Goal: Information Seeking & Learning: Learn about a topic

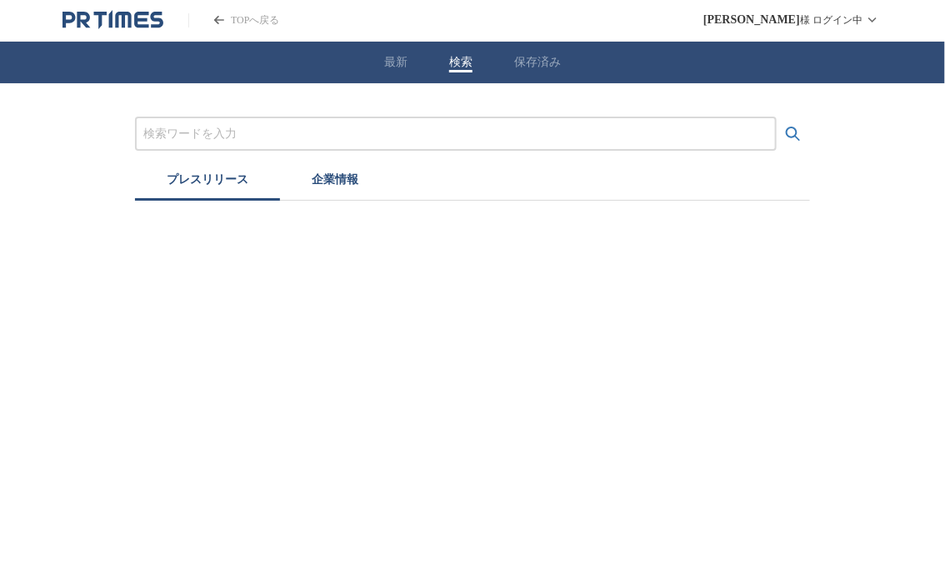
click at [454, 63] on button "検索" at bounding box center [460, 62] width 23 height 15
click at [238, 125] on input "プレスリリースおよび企業を検索する" at bounding box center [455, 134] width 625 height 18
type input "物流"
click at [798, 137] on icon "検索する" at bounding box center [793, 134] width 20 height 20
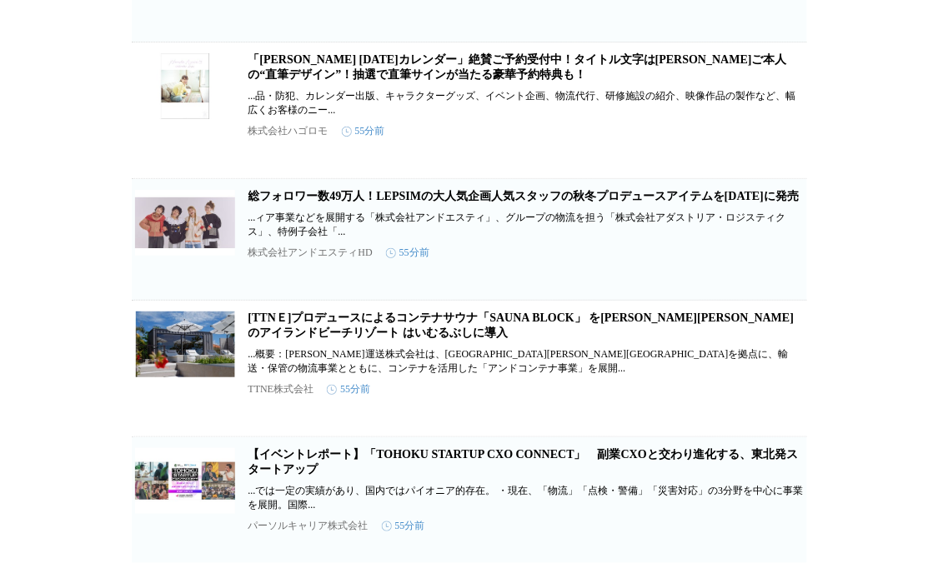
scroll to position [476, 0]
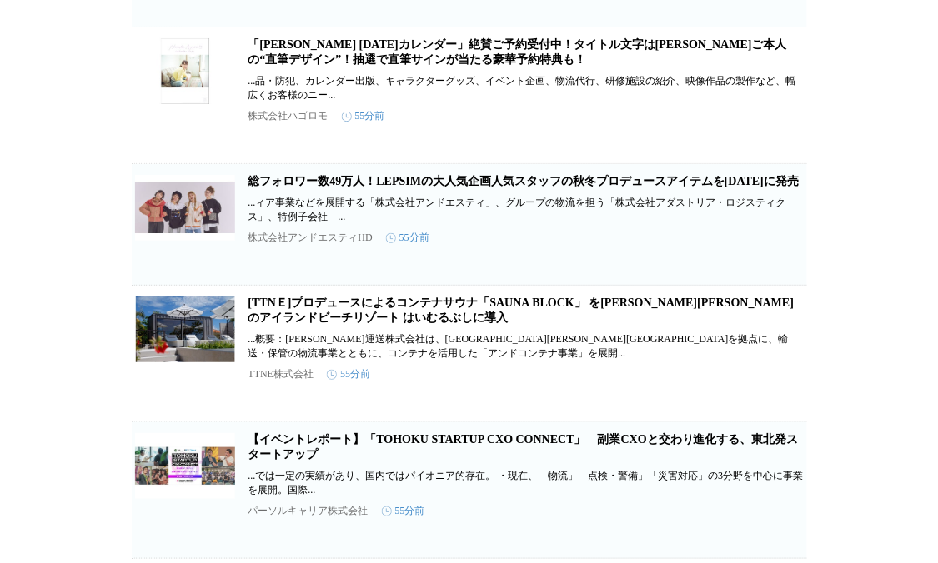
click at [478, 324] on link "[TTNＥ]プロデュースによるコンテナサウナ「SAUNA BLOCK」 を[PERSON_NAME][PERSON_NAME]のアイランドビーチリゾート はい…" at bounding box center [521, 311] width 546 height 28
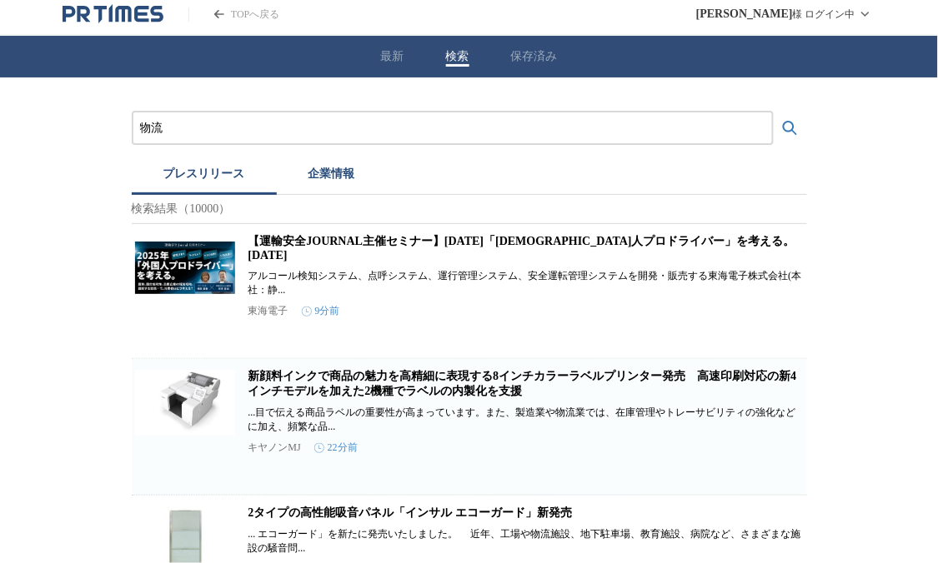
scroll to position [0, 0]
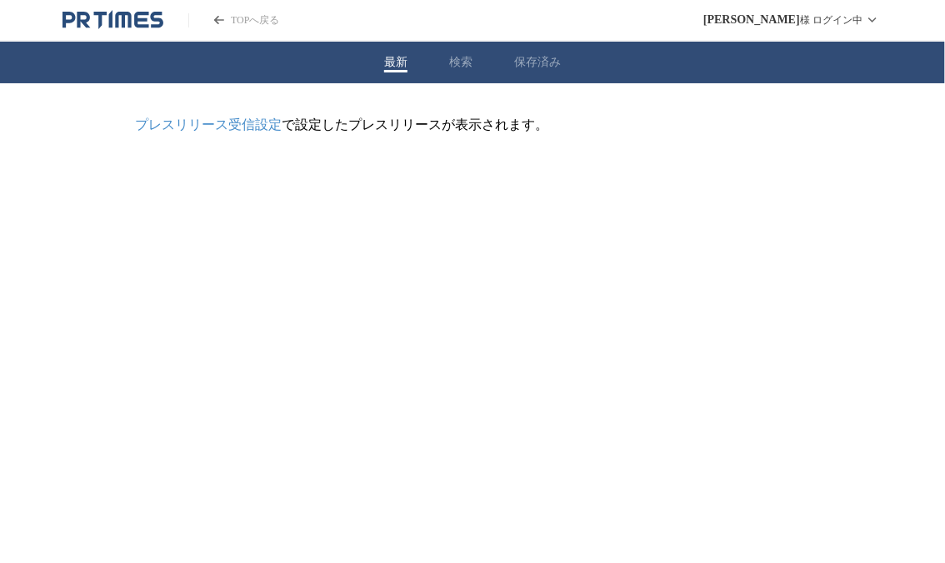
click at [391, 64] on button "最新" at bounding box center [395, 62] width 23 height 15
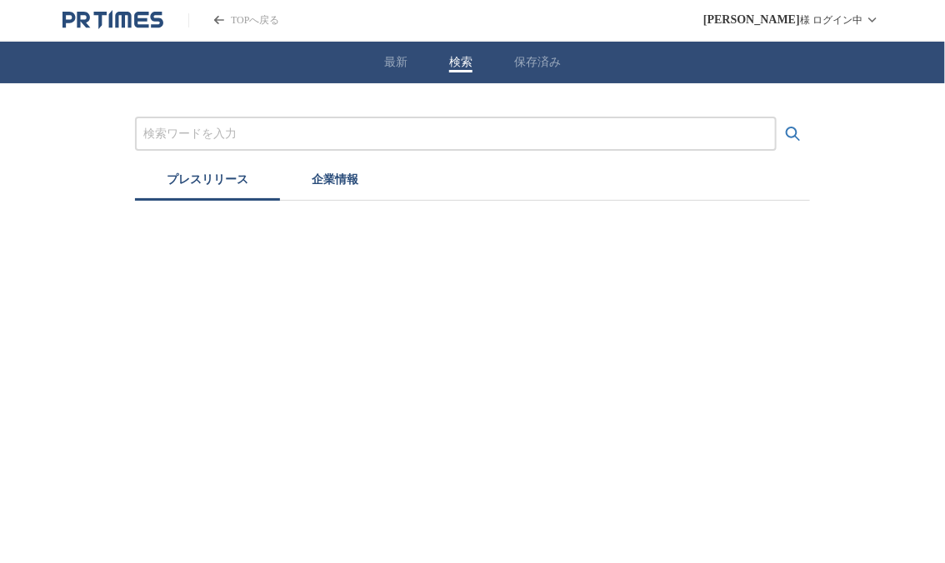
click at [468, 61] on button "検索" at bounding box center [460, 62] width 23 height 15
click at [328, 138] on input "プレスリリースおよび企業を検索する" at bounding box center [455, 134] width 625 height 18
type input "物流"
click at [793, 131] on icon "検索する" at bounding box center [793, 134] width 20 height 20
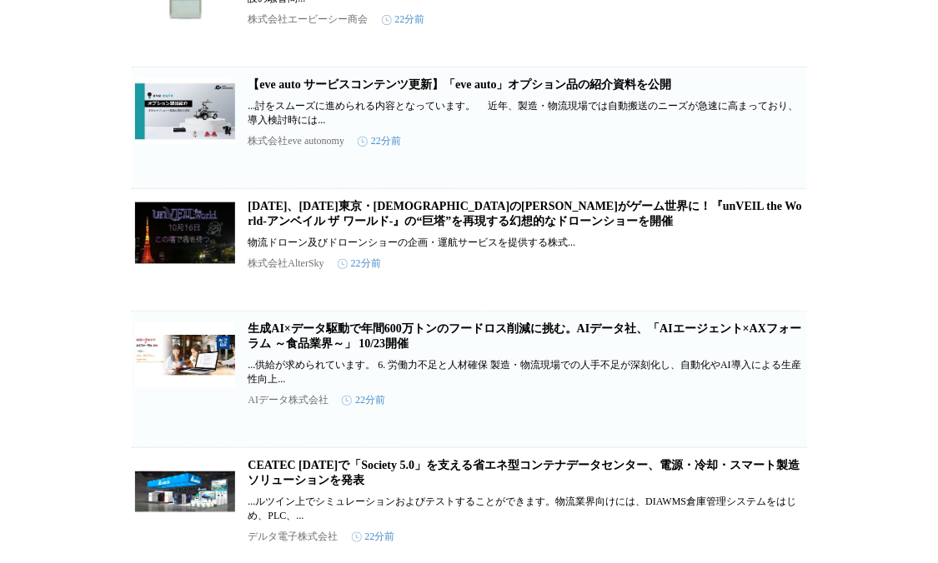
scroll to position [571, 0]
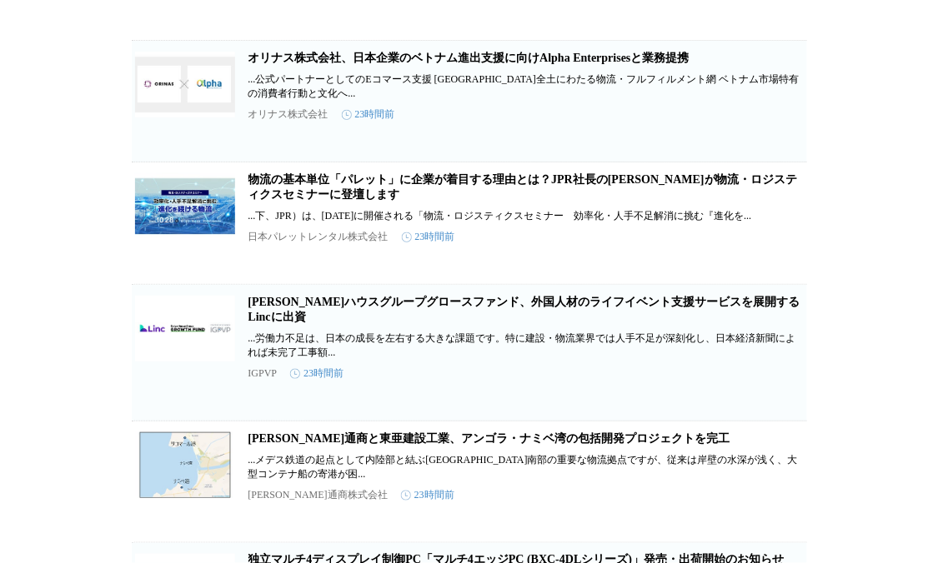
scroll to position [6772, 0]
